Goal: Task Accomplishment & Management: Manage account settings

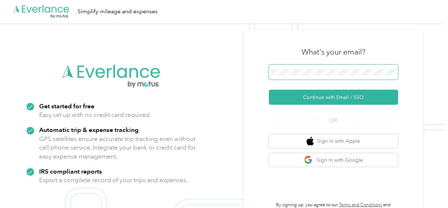
click at [316, 76] on span at bounding box center [333, 72] width 129 height 15
click at [302, 68] on span at bounding box center [333, 72] width 129 height 15
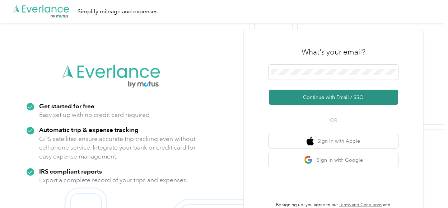
click at [307, 102] on button "Continue with Email / SSO" at bounding box center [333, 97] width 129 height 15
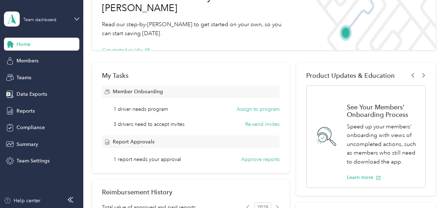
scroll to position [72, 0]
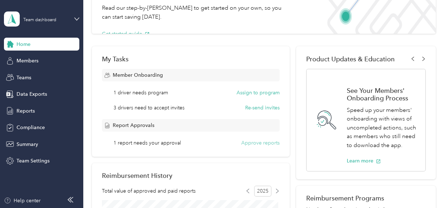
click at [267, 146] on button "Approve reports" at bounding box center [260, 143] width 38 height 8
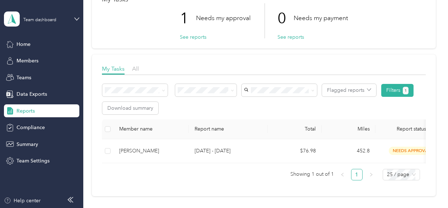
scroll to position [72, 0]
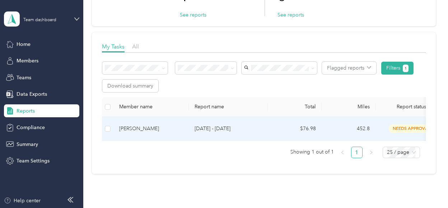
click at [244, 131] on p "[DATE] - [DATE]" at bounding box center [227, 129] width 67 height 8
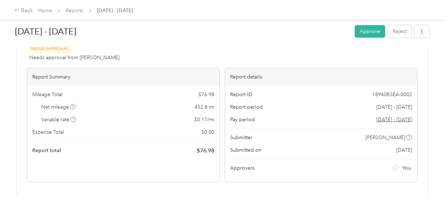
scroll to position [36, 0]
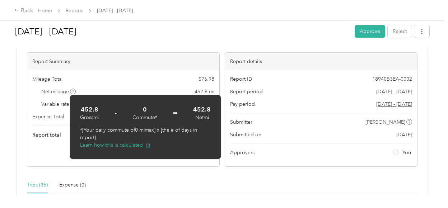
click at [253, 183] on div "Trips (35) Expense (0)" at bounding box center [222, 185] width 390 height 17
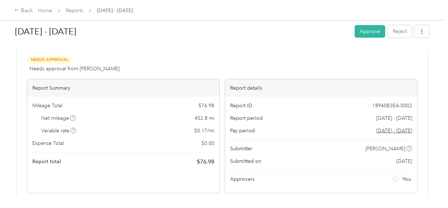
scroll to position [0, 0]
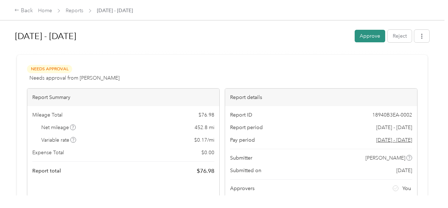
click at [362, 36] on button "Approve" at bounding box center [369, 36] width 30 height 13
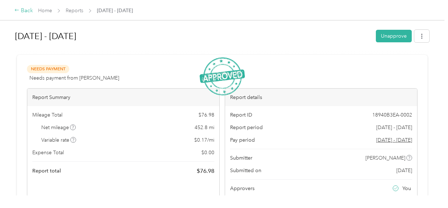
click at [22, 12] on div "Back" at bounding box center [23, 10] width 19 height 9
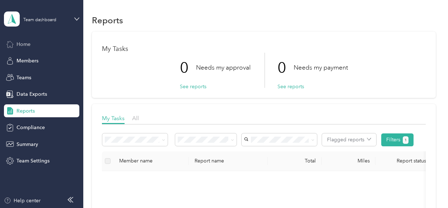
click at [46, 43] on div "Home" at bounding box center [41, 44] width 75 height 13
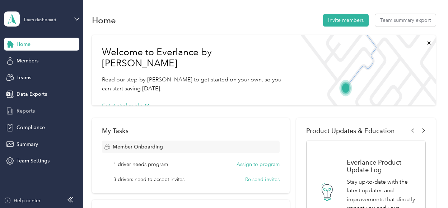
click at [36, 107] on div "Reports" at bounding box center [41, 110] width 75 height 13
